Goal: Task Accomplishment & Management: Manage account settings

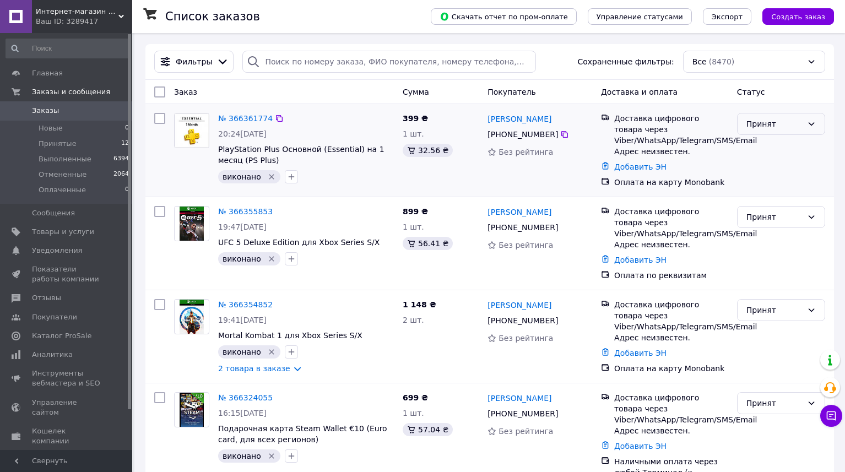
click at [763, 129] on div "Принят" at bounding box center [775, 124] width 56 height 12
click at [766, 141] on li "Выполнен" at bounding box center [781, 148] width 87 height 20
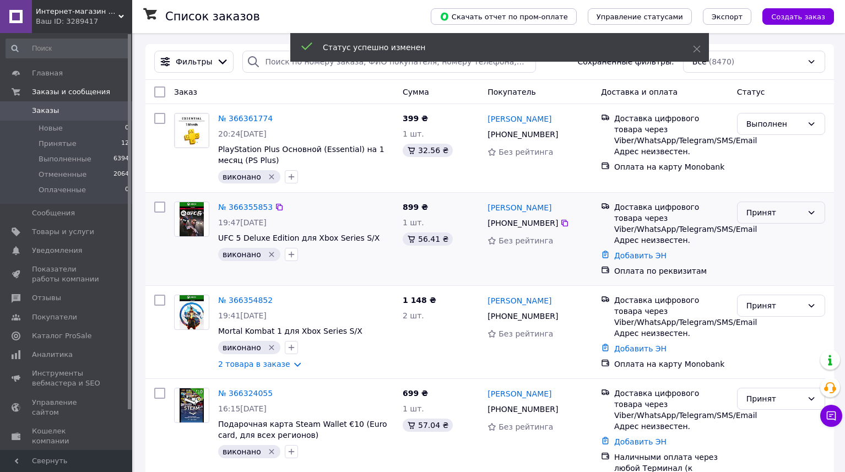
click at [766, 219] on div "Принят" at bounding box center [775, 213] width 56 height 12
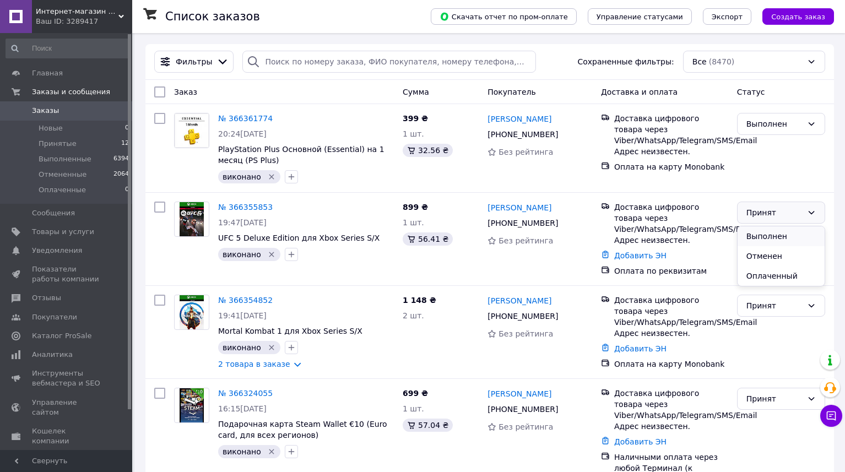
click at [768, 231] on li "Выполнен" at bounding box center [781, 236] width 87 height 20
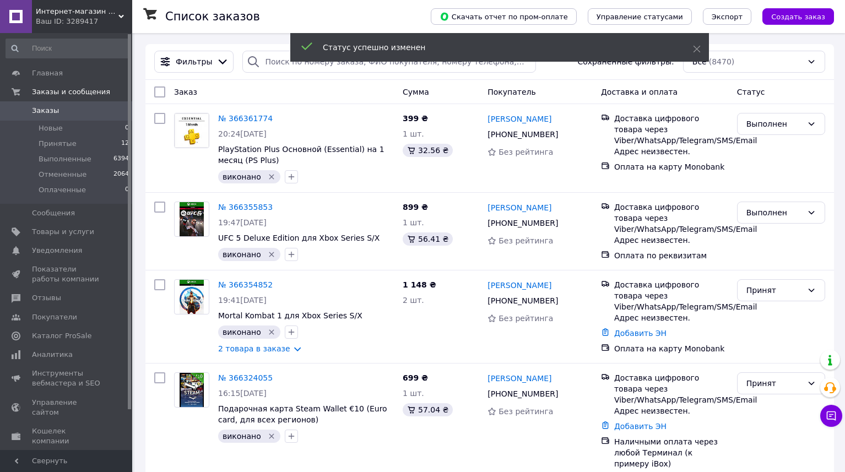
click at [768, 310] on div "Принят" at bounding box center [781, 317] width 97 height 84
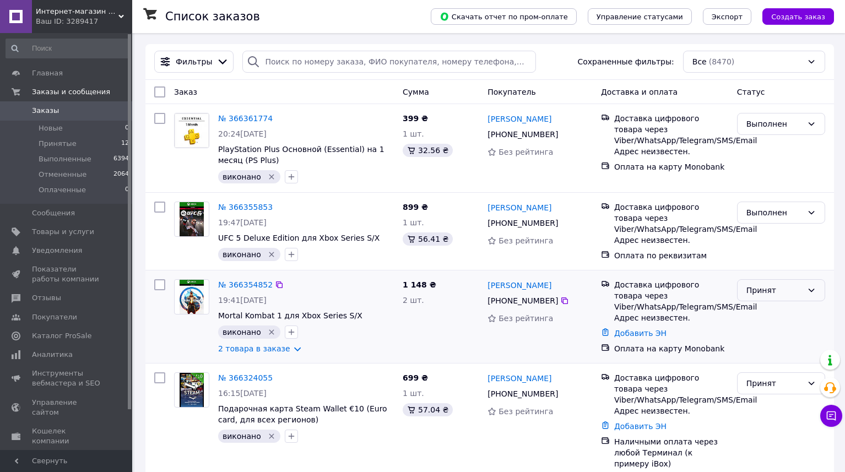
click at [768, 291] on div "Принят" at bounding box center [775, 290] width 56 height 12
click at [767, 305] on li "Выполнен" at bounding box center [781, 314] width 87 height 20
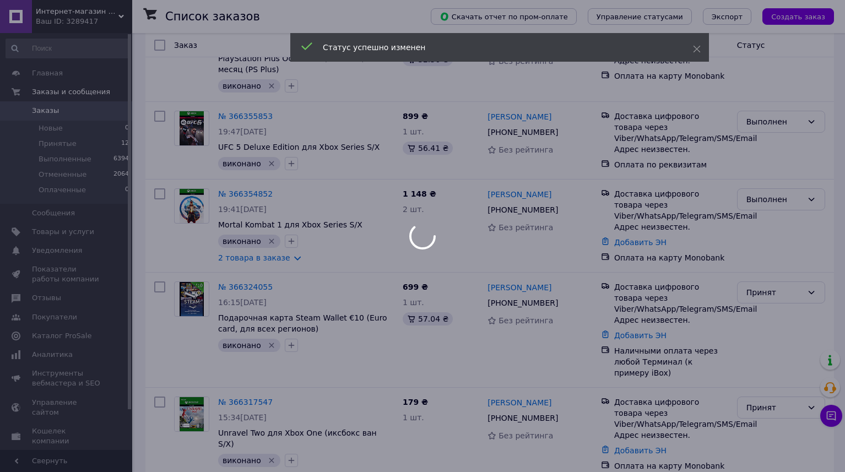
scroll to position [144, 0]
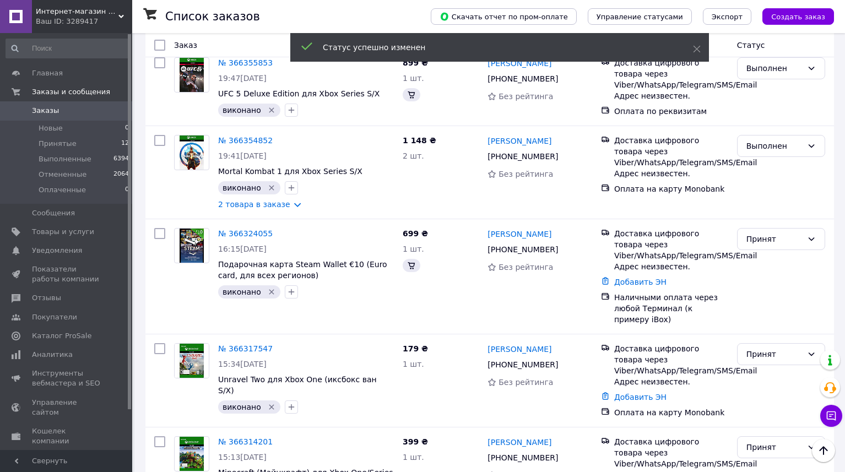
click at [774, 243] on div "Принят" at bounding box center [775, 239] width 56 height 12
click at [775, 258] on li "Выполнен" at bounding box center [781, 263] width 87 height 20
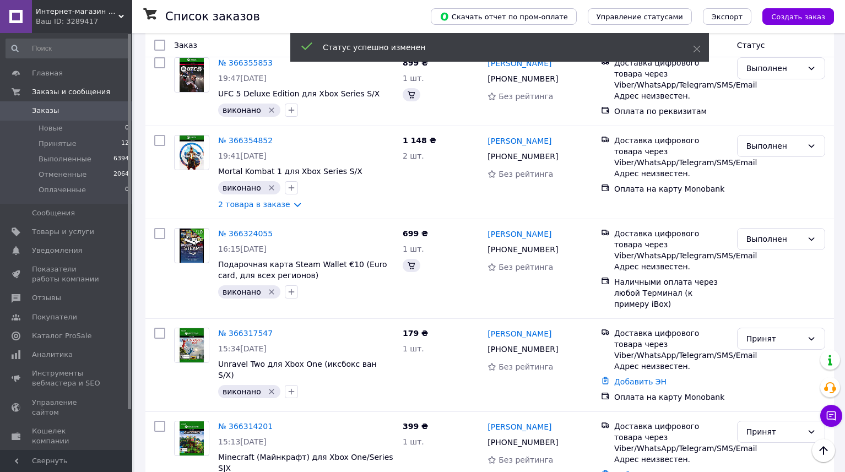
click at [759, 356] on div "Принят" at bounding box center [781, 365] width 97 height 84
click at [767, 342] on div "Принят" at bounding box center [775, 339] width 56 height 12
click at [765, 362] on li "Выполнен" at bounding box center [781, 363] width 87 height 20
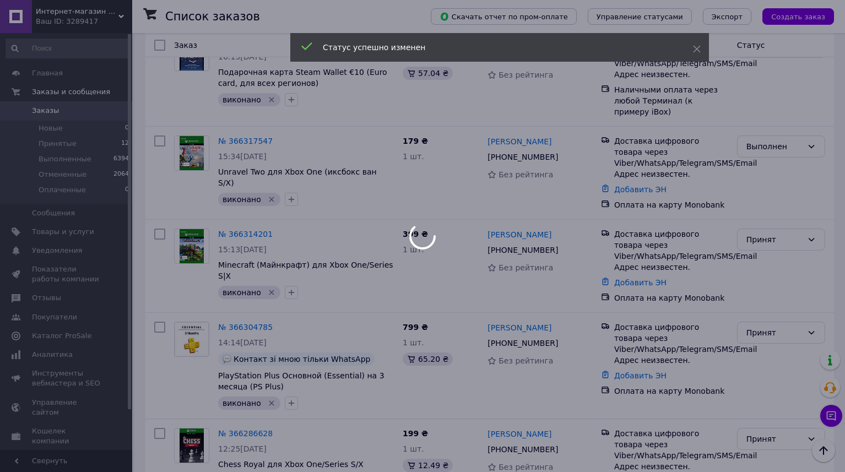
scroll to position [424, 0]
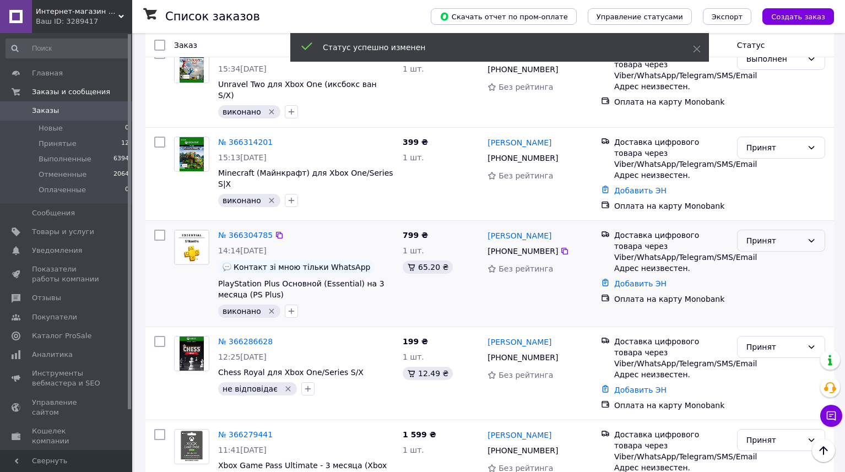
click at [763, 237] on div "Принят" at bounding box center [781, 241] width 88 height 22
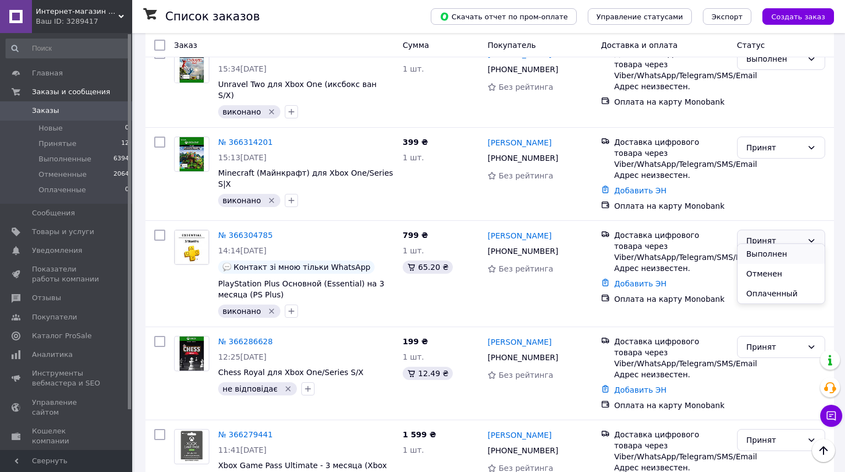
click at [766, 251] on li "Выполнен" at bounding box center [781, 254] width 87 height 20
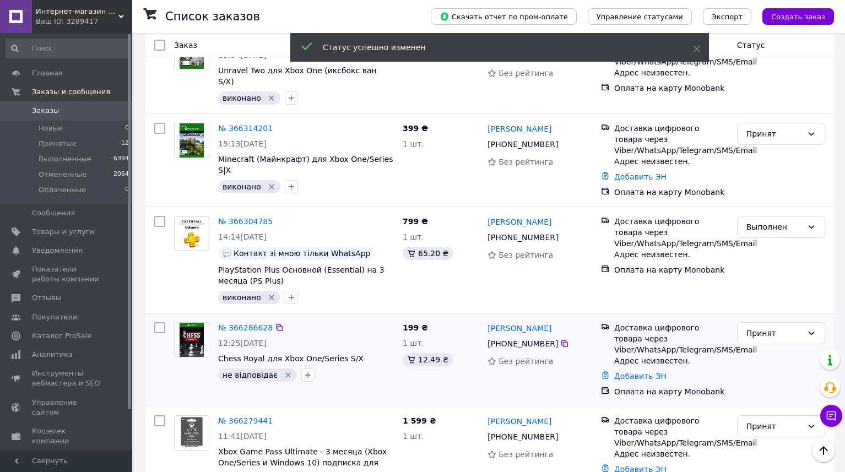
scroll to position [520, 0]
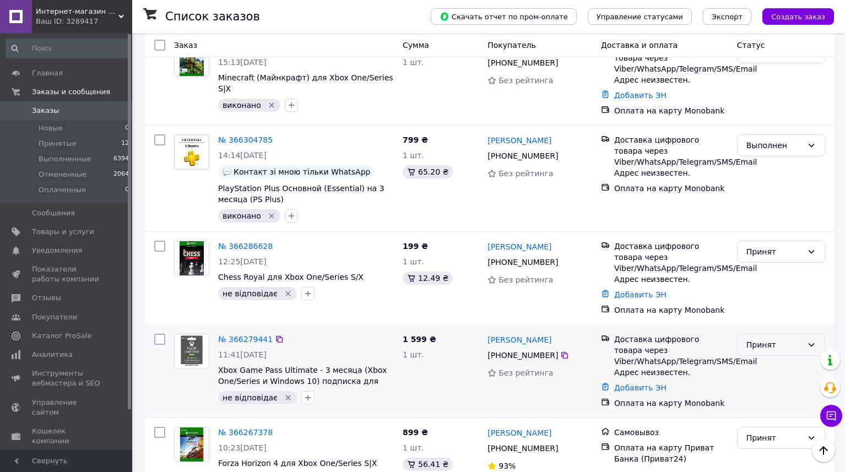
click at [751, 339] on div "Принят" at bounding box center [775, 345] width 56 height 12
click at [771, 371] on li "Отменен" at bounding box center [781, 378] width 87 height 20
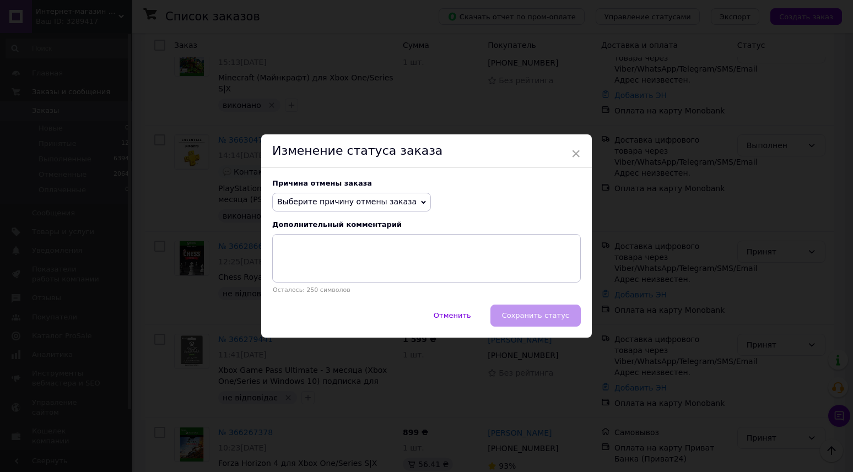
click at [377, 207] on span "Выберите причину отмены заказа" at bounding box center [351, 202] width 159 height 19
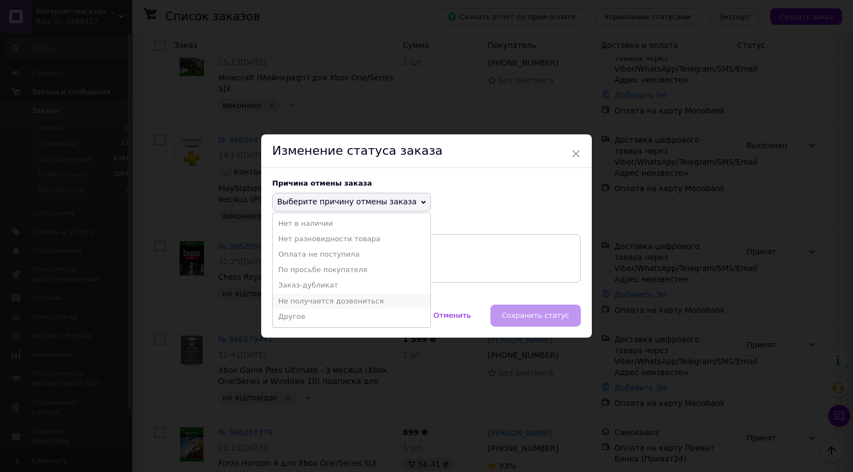
click at [368, 299] on li "Не получается дозвониться" at bounding box center [352, 301] width 158 height 15
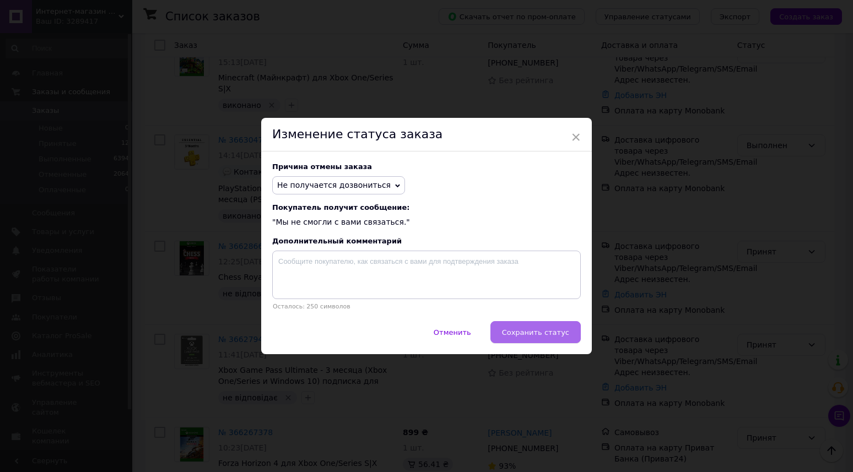
click at [549, 336] on span "Сохранить статус" at bounding box center [535, 332] width 67 height 8
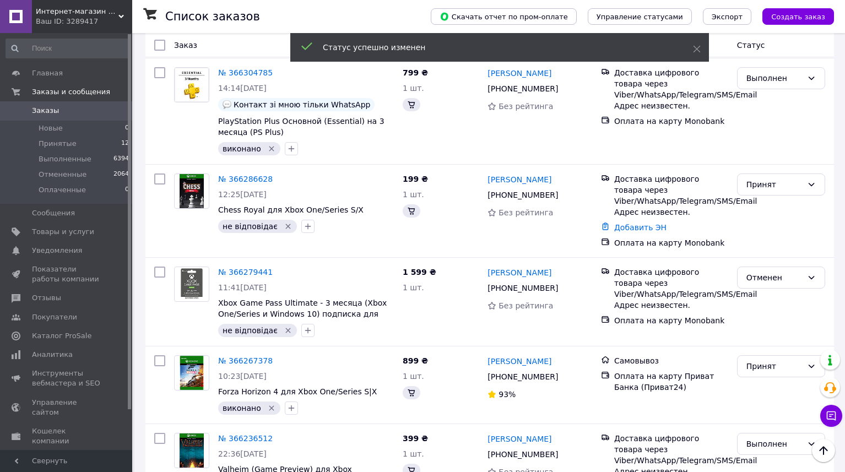
scroll to position [651, 0]
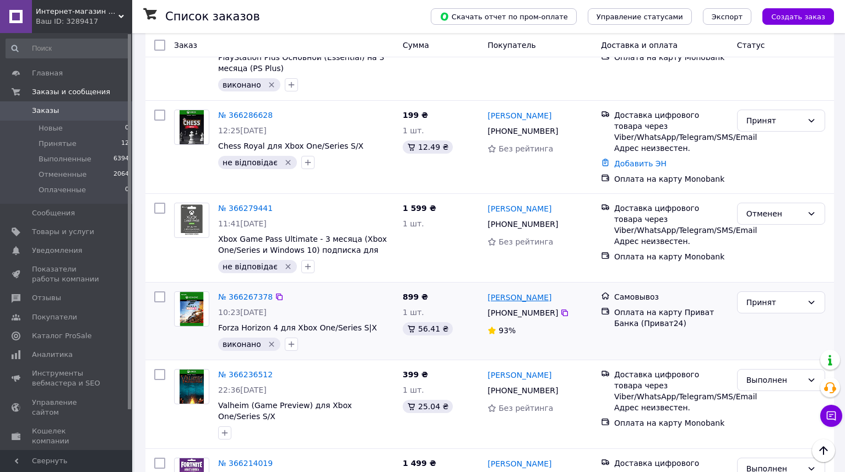
drag, startPoint x: 568, startPoint y: 290, endPoint x: 488, endPoint y: 291, distance: 79.9
click at [488, 291] on div "[PERSON_NAME]" at bounding box center [540, 297] width 107 height 14
copy link "[PERSON_NAME]"
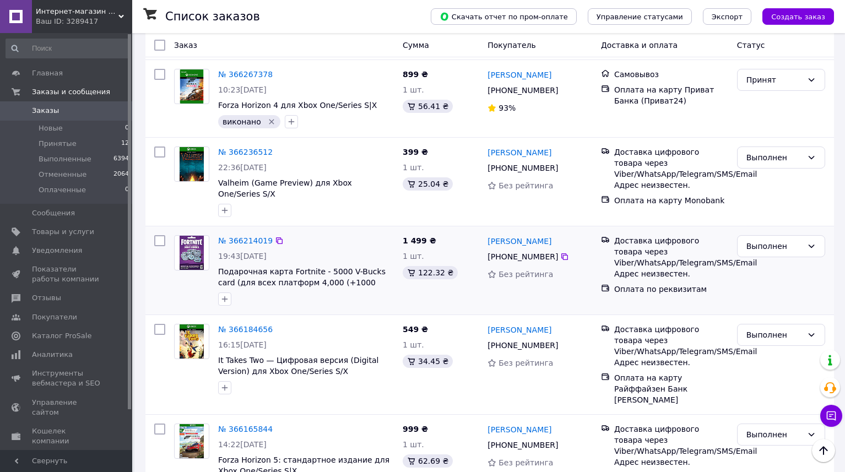
scroll to position [654, 0]
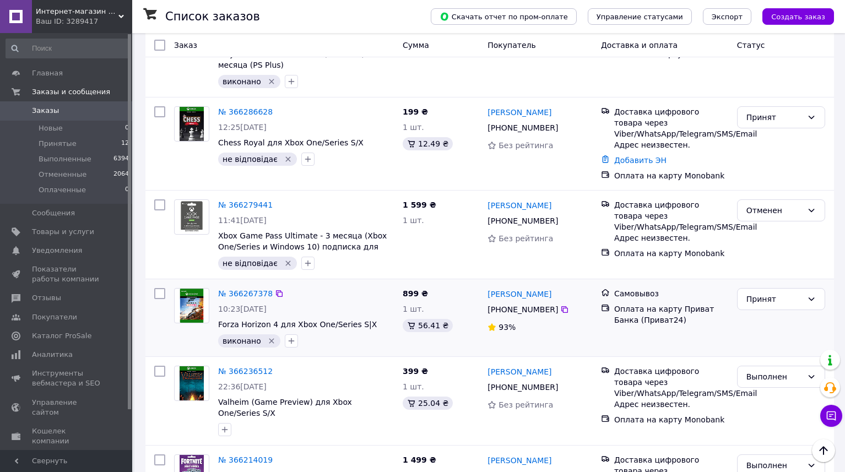
click at [582, 287] on div "[PERSON_NAME]" at bounding box center [540, 294] width 107 height 14
click at [260, 289] on link "№ 366267378" at bounding box center [245, 293] width 55 height 9
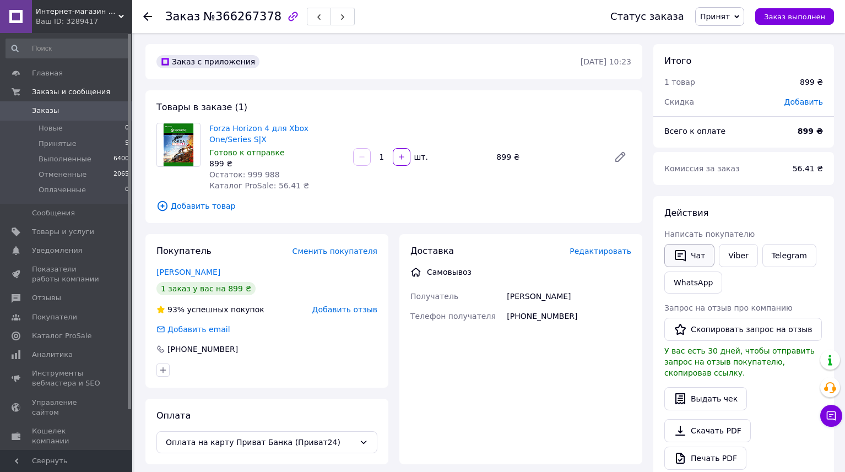
click at [694, 258] on button "Чат" at bounding box center [690, 255] width 50 height 23
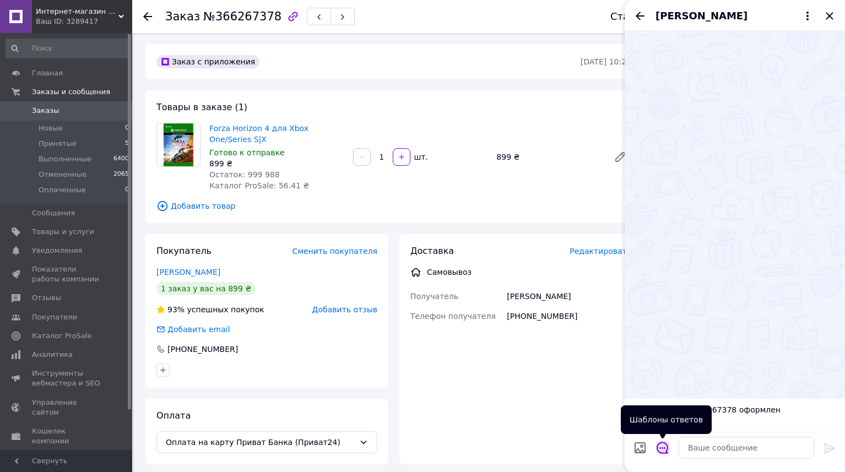
click at [662, 444] on icon "Открыть шаблоны ответов" at bounding box center [663, 448] width 12 height 12
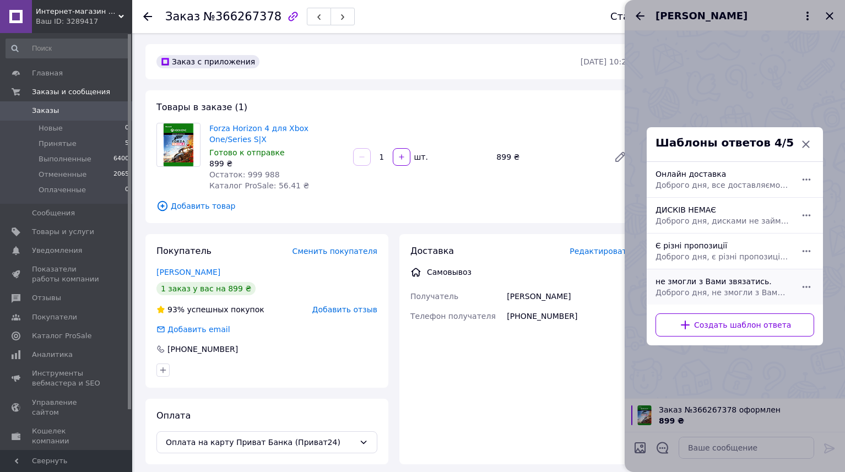
click at [717, 296] on span "Доброго дня, не змогли з Вами звязатись. Зручно написати нам у Viber,Telegram а…" at bounding box center [723, 292] width 134 height 11
type textarea "Доброго дня, не змогли з Вами звязатись. Зручно написати нам у Viber,Telegram а…"
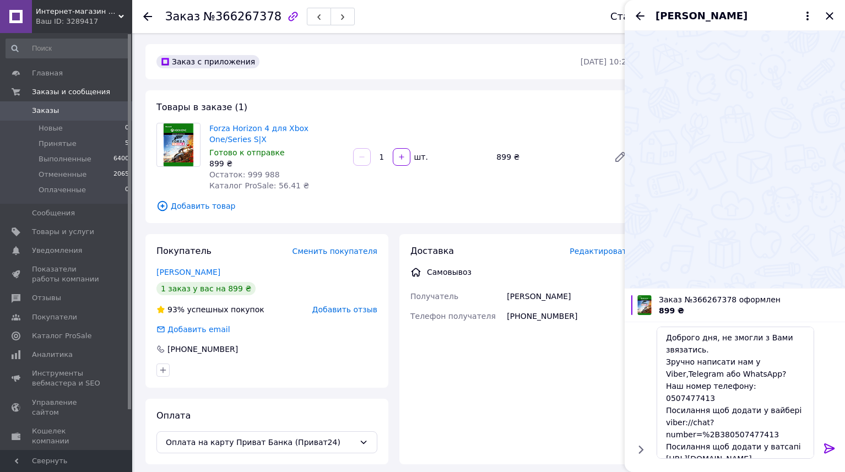
click at [830, 449] on icon at bounding box center [829, 449] width 10 height 10
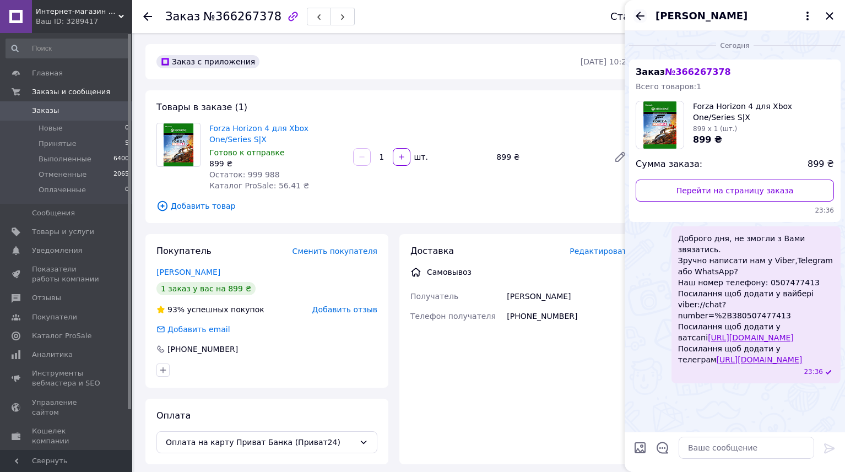
click at [640, 16] on icon "Назад" at bounding box center [640, 15] width 13 height 13
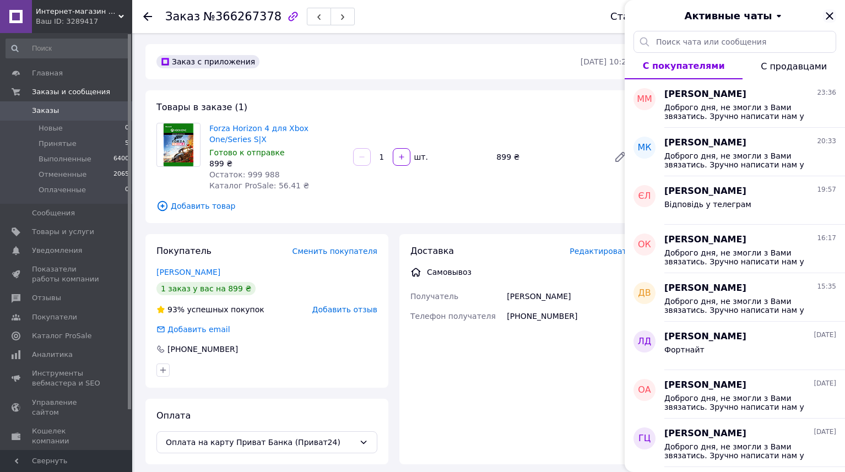
click at [832, 12] on icon "Закрыть" at bounding box center [829, 15] width 13 height 13
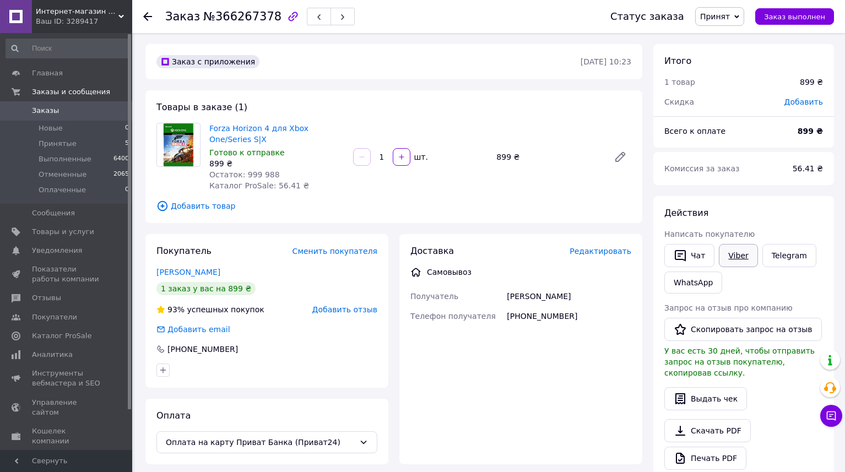
click at [739, 255] on link "Viber" at bounding box center [738, 255] width 39 height 23
click at [705, 277] on link "WhatsApp" at bounding box center [694, 283] width 58 height 22
drag, startPoint x: 282, startPoint y: 138, endPoint x: 210, endPoint y: 124, distance: 72.9
click at [210, 124] on span "Forza Horizon 4 для Xbox One/Series S|X" at bounding box center [276, 134] width 135 height 22
copy link "Forza Horizon 4 для Xbox One/Series S|X"
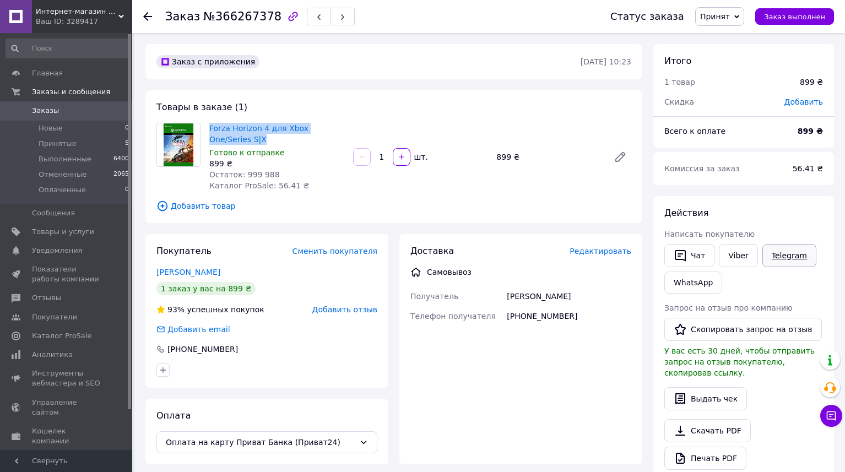
click at [781, 258] on link "Telegram" at bounding box center [790, 255] width 54 height 23
drag, startPoint x: 543, startPoint y: 316, endPoint x: 507, endPoint y: 318, distance: 36.4
click at [507, 318] on div "+380661049296" at bounding box center [569, 316] width 129 height 20
copy div "+380661049296"
click at [523, 207] on span "Добавить товар" at bounding box center [393, 206] width 475 height 12
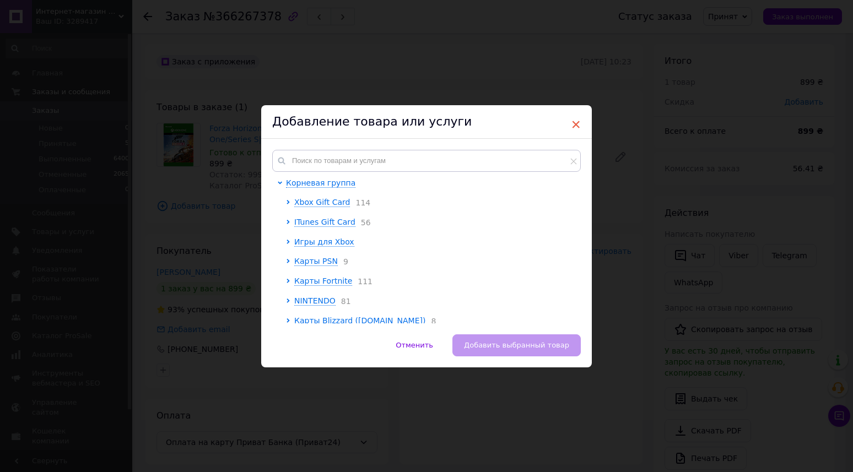
click at [574, 115] on span "×" at bounding box center [576, 124] width 10 height 19
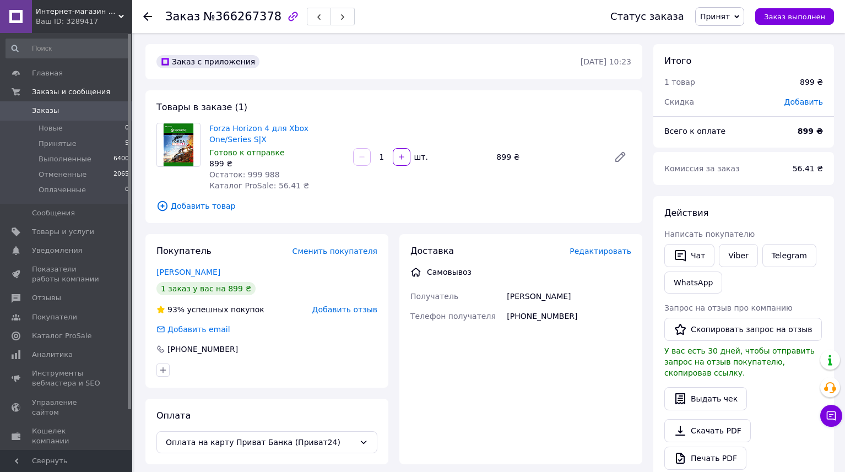
click at [500, 68] on div "Заказ с приложения" at bounding box center [367, 62] width 426 height 18
click at [85, 145] on li "Принятые 5" at bounding box center [68, 143] width 136 height 15
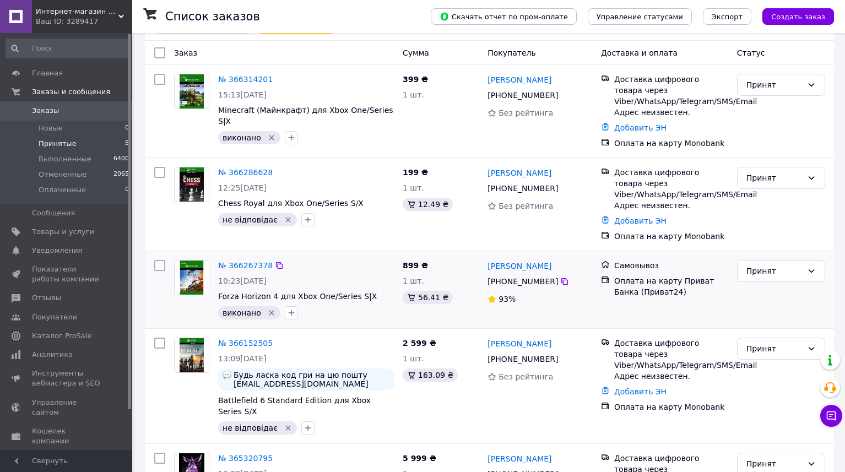
scroll to position [103, 0]
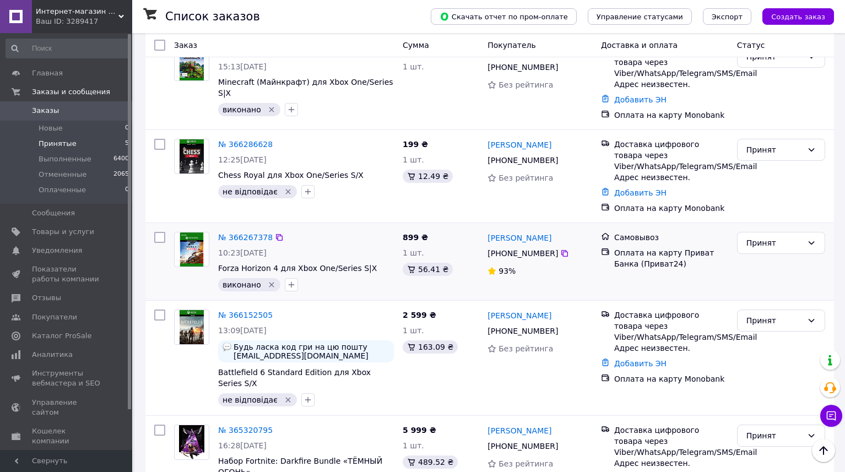
click at [269, 287] on icon "Удалить метку" at bounding box center [271, 284] width 9 height 9
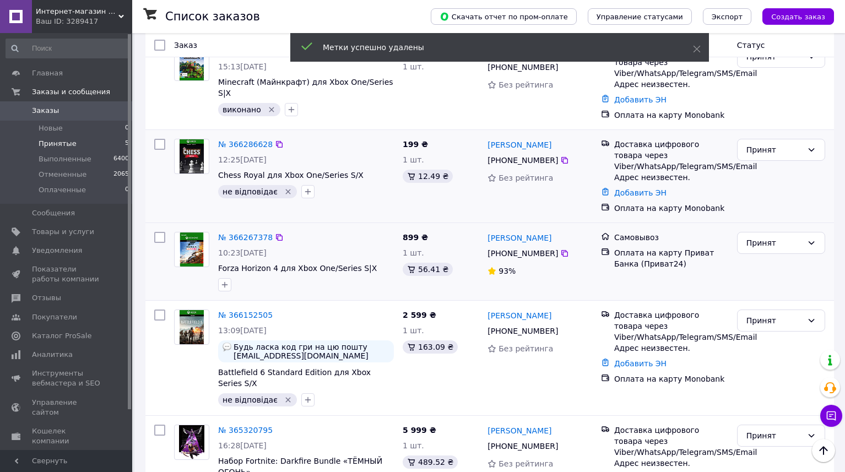
scroll to position [0, 0]
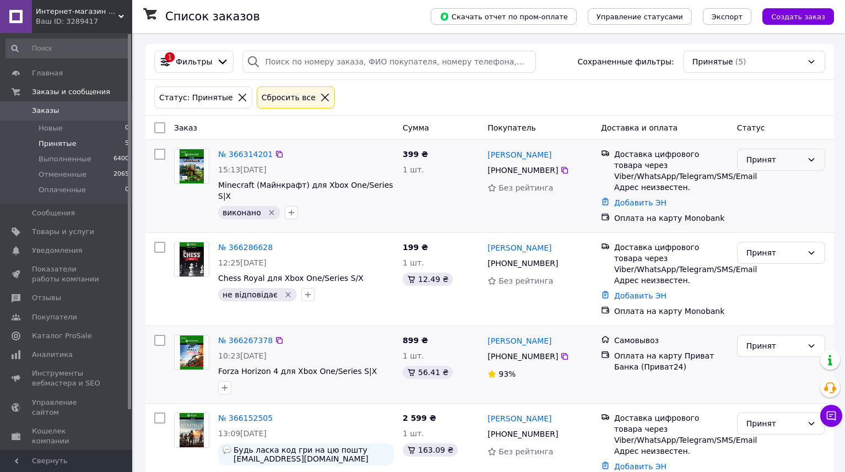
click at [795, 161] on div "Принят" at bounding box center [775, 160] width 56 height 12
click at [780, 180] on li "Выполнен" at bounding box center [781, 184] width 87 height 20
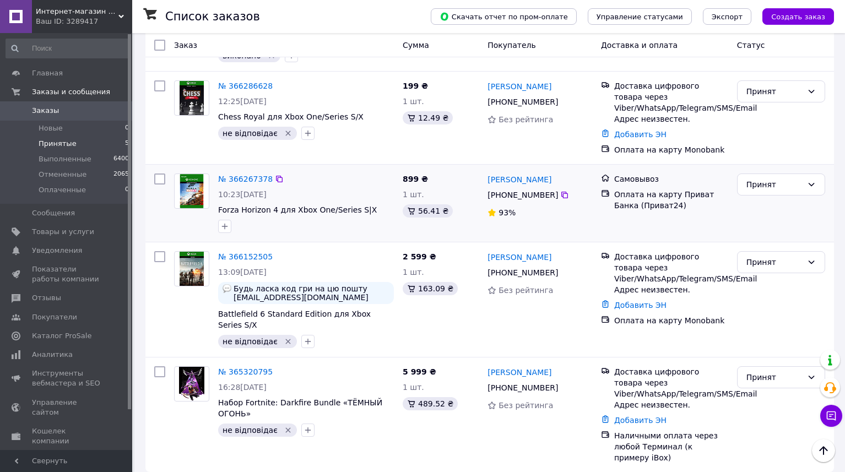
scroll to position [74, 0]
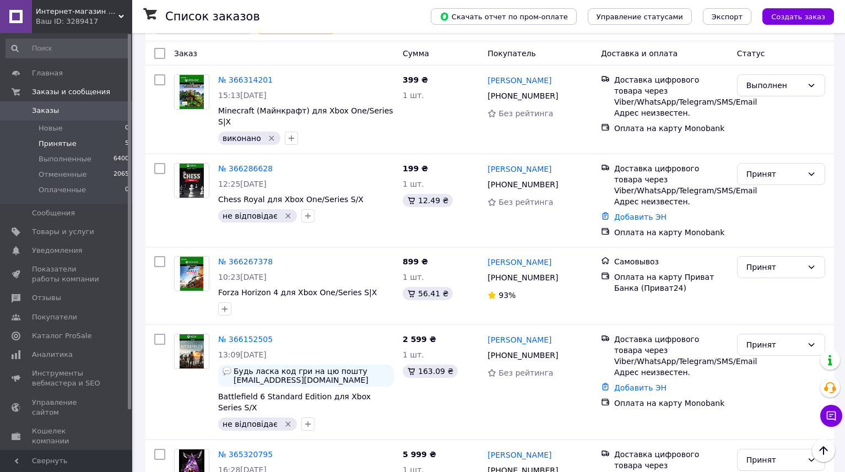
click at [345, 22] on div "Список заказов" at bounding box center [287, 16] width 244 height 33
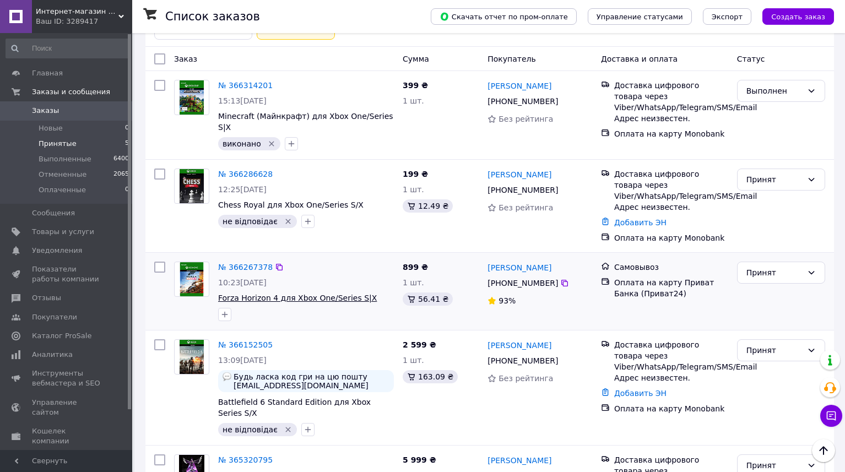
scroll to position [0, 0]
